Goal: Check status: Check status

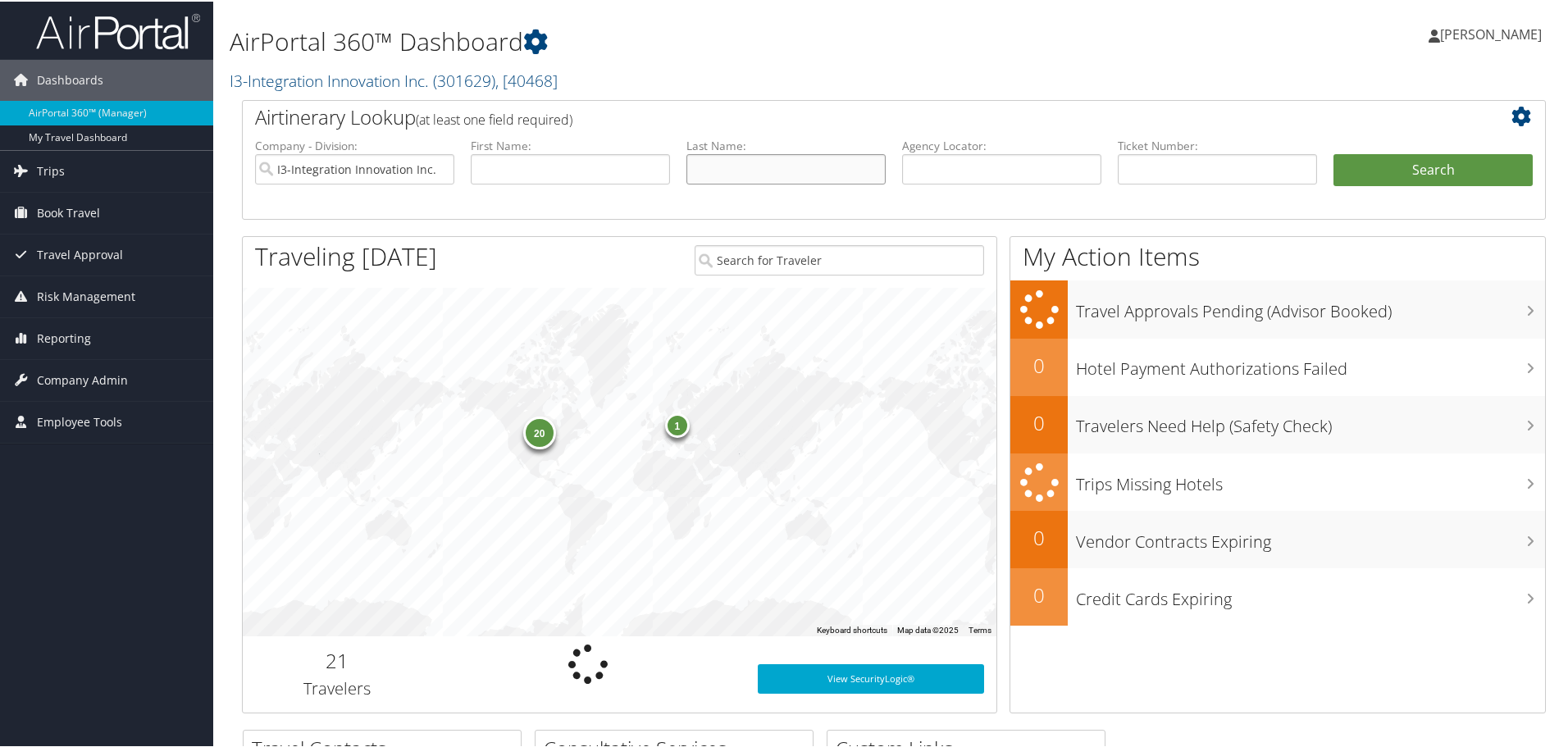
click at [731, 162] on input "text" at bounding box center [787, 167] width 200 height 31
type input "[PERSON_NAME]"
click at [1333, 152] on button "Search" at bounding box center [1433, 168] width 200 height 32
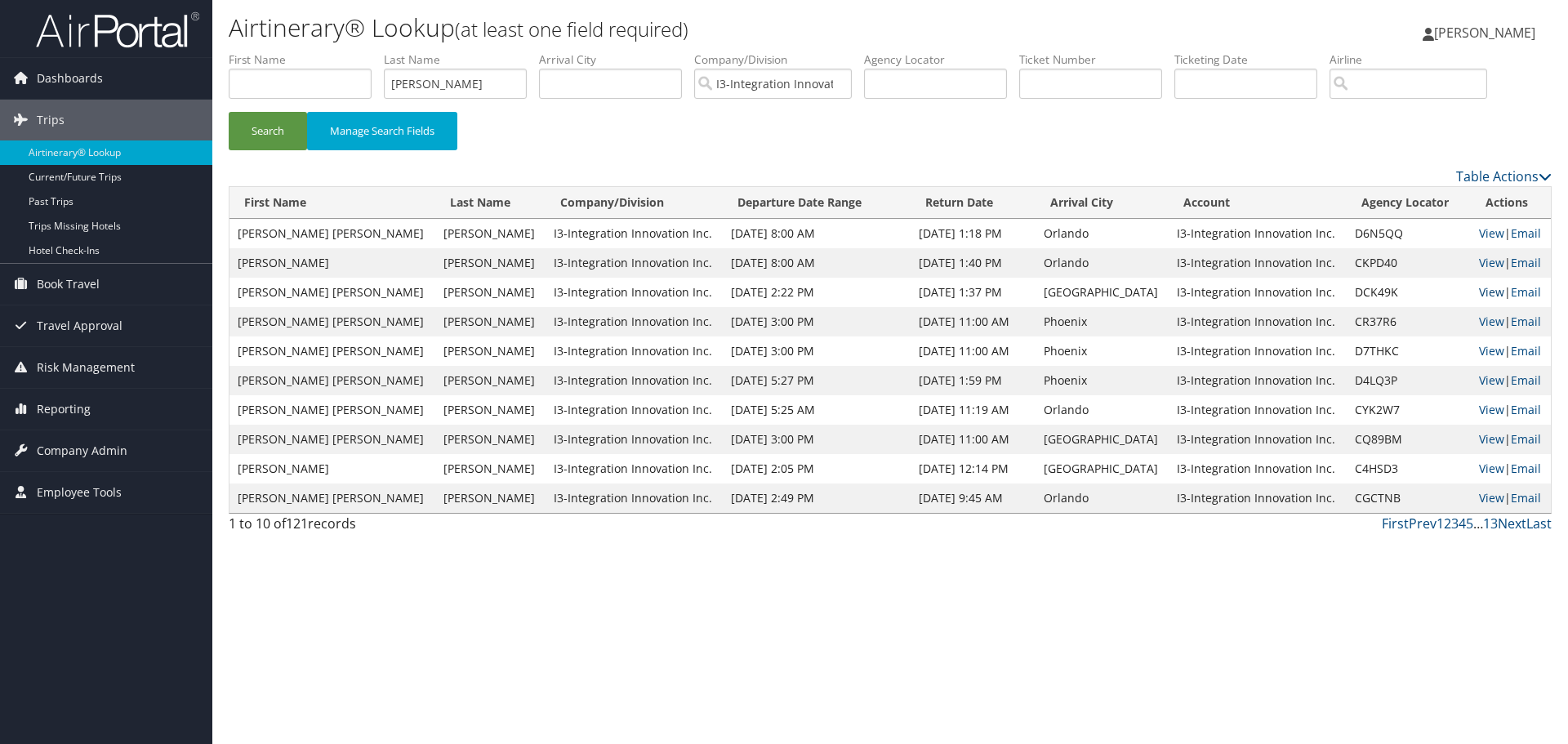
click at [1483, 288] on link "View" at bounding box center [1491, 292] width 25 height 16
click at [426, 85] on input "[PERSON_NAME]" at bounding box center [455, 84] width 143 height 31
type input "cline"
click at [228, 112] on button "Search" at bounding box center [268, 131] width 78 height 38
